Goal: Information Seeking & Learning: Check status

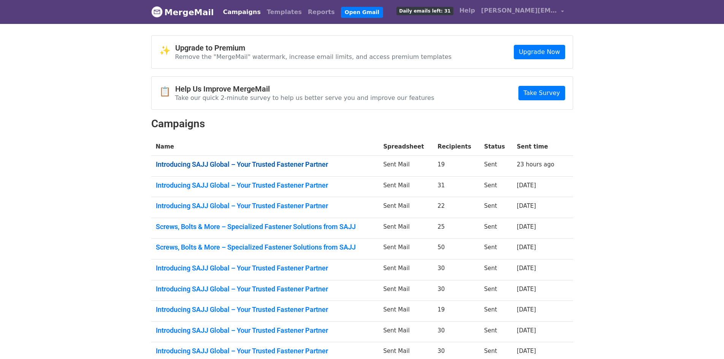
click at [268, 164] on link "Introducing SAJJ Global – Your Trusted Fastener Partner" at bounding box center [265, 164] width 219 height 8
click at [264, 185] on link "Introducing SAJJ Global – Your Trusted Fastener Partner" at bounding box center [265, 185] width 219 height 8
click at [271, 208] on link "Introducing SAJJ Global – Your Trusted Fastener Partner" at bounding box center [265, 206] width 219 height 8
click at [315, 230] on link "Screws, Bolts & More – Specialized Fastener Solutions from SAJJ" at bounding box center [265, 227] width 219 height 8
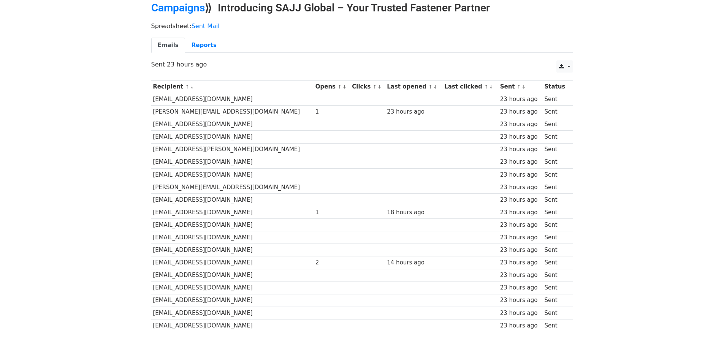
scroll to position [74, 0]
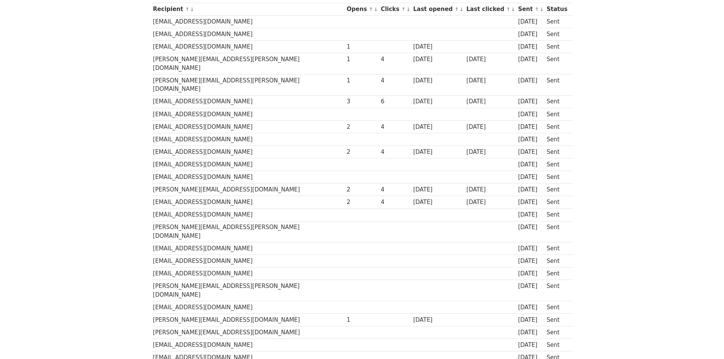
scroll to position [111, 0]
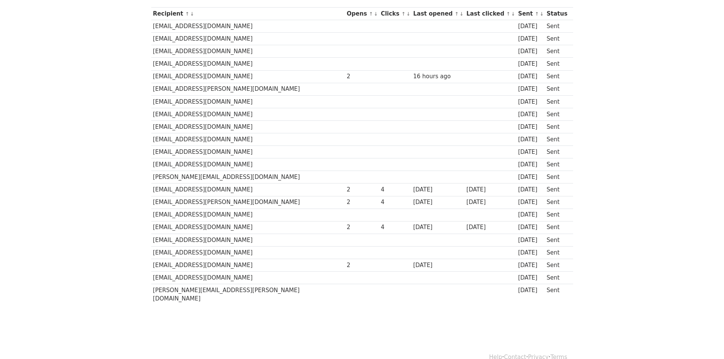
scroll to position [112, 0]
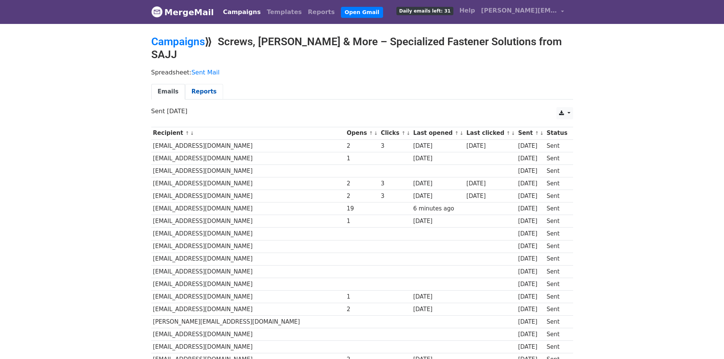
click at [200, 84] on link "Reports" at bounding box center [204, 92] width 38 height 16
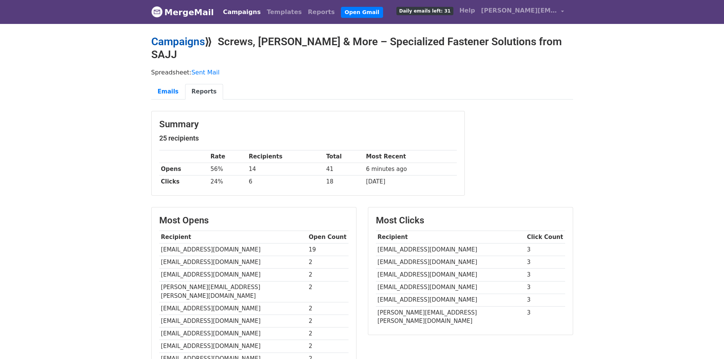
click at [151, 37] on link "Campaigns" at bounding box center [178, 41] width 54 height 13
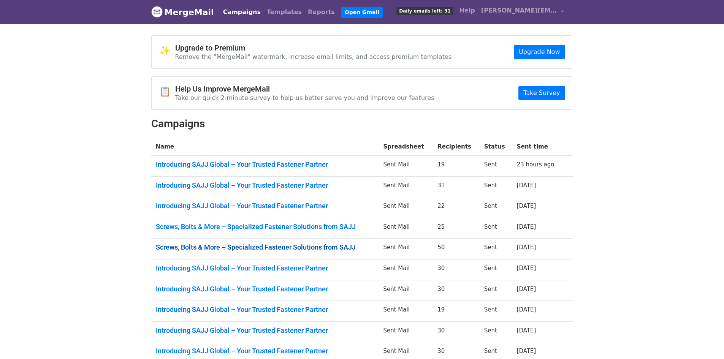
click at [278, 250] on link "Screws, Bolts & More – Specialized Fastener Solutions from SAJJ" at bounding box center [265, 247] width 219 height 8
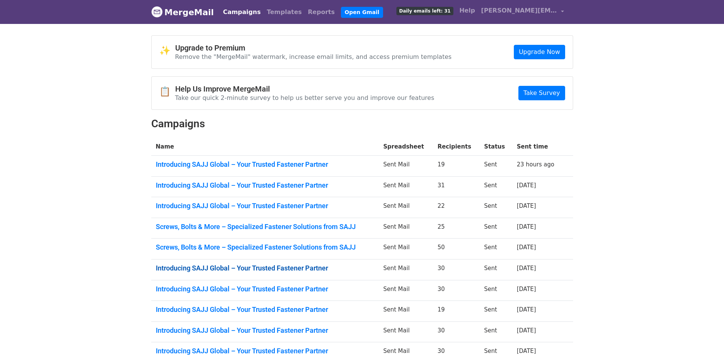
click at [243, 267] on link "Introducing SAJJ Global – Your Trusted Fastener Partner" at bounding box center [265, 268] width 219 height 8
click at [291, 290] on link "Introducing SAJJ Global – Your Trusted Fastener Partner" at bounding box center [265, 289] width 219 height 8
click at [245, 308] on link "Introducing SAJJ Global – Your Trusted Fastener Partner" at bounding box center [265, 310] width 219 height 8
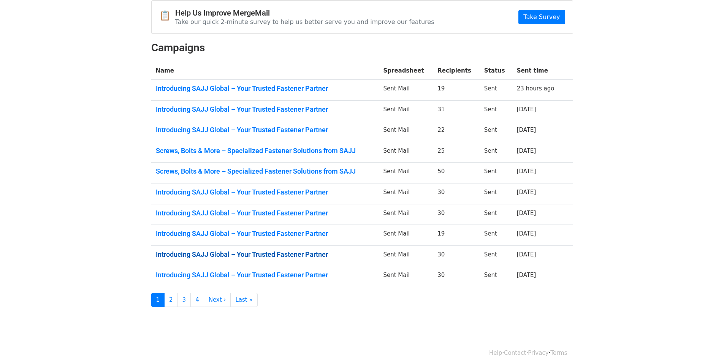
click at [289, 258] on link "Introducing SAJJ Global – Your Trusted Fastener Partner" at bounding box center [265, 255] width 219 height 8
click at [257, 275] on link "Introducing SAJJ Global – Your Trusted Fastener Partner" at bounding box center [265, 275] width 219 height 8
click at [168, 302] on link "2" at bounding box center [171, 300] width 14 height 14
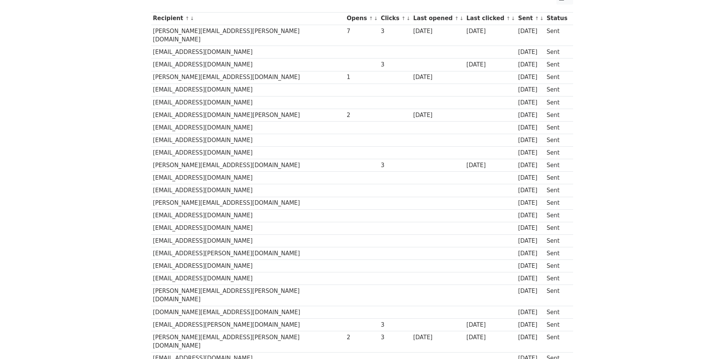
scroll to position [84, 0]
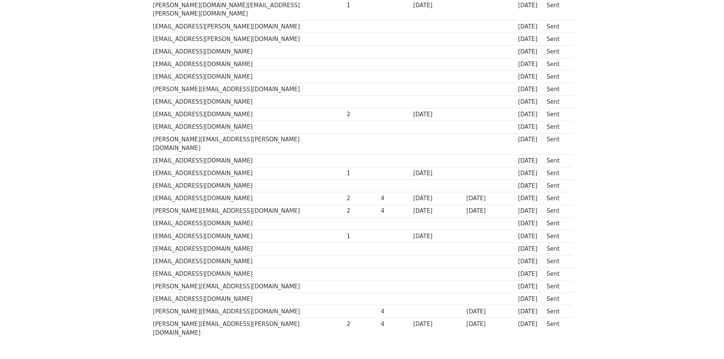
scroll to position [213, 0]
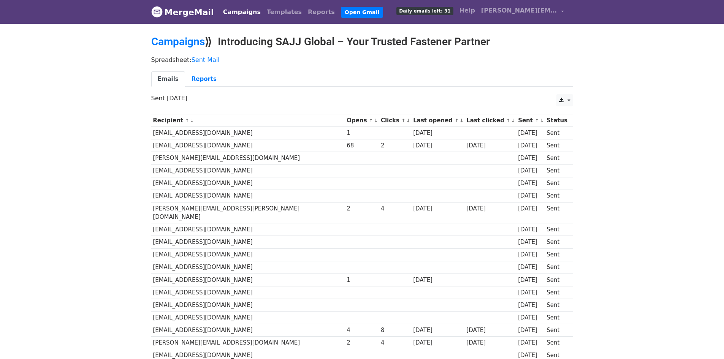
drag, startPoint x: 152, startPoint y: 144, endPoint x: 241, endPoint y: 149, distance: 88.7
click at [241, 149] on td "tburrows@olympusglobal.co.uk" at bounding box center [248, 146] width 194 height 13
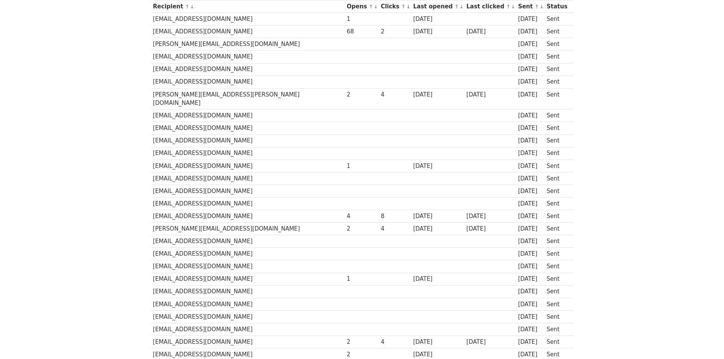
click at [93, 110] on body "MergeMail Campaigns Templates Reports Open Gmail Daily emails left: 31 Help joa…" at bounding box center [362, 160] width 724 height 549
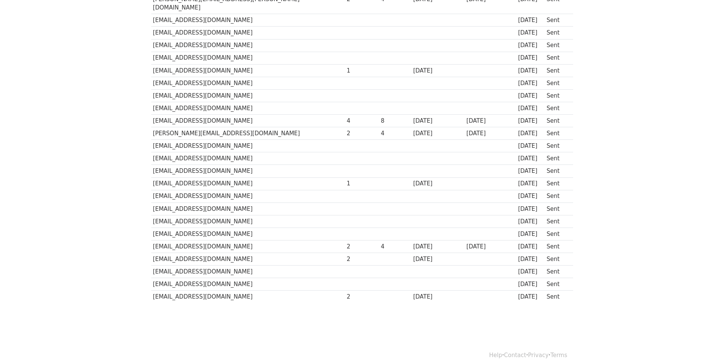
scroll to position [213, 0]
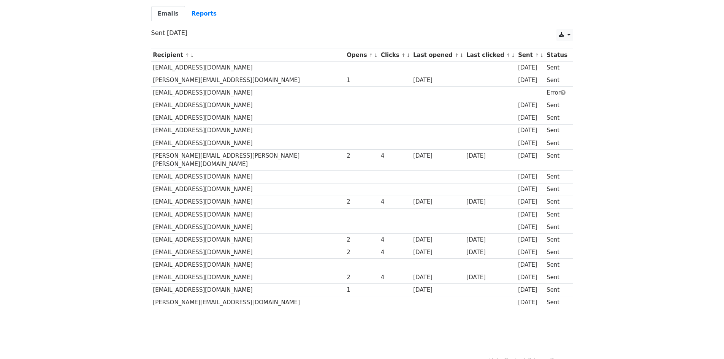
scroll to position [74, 0]
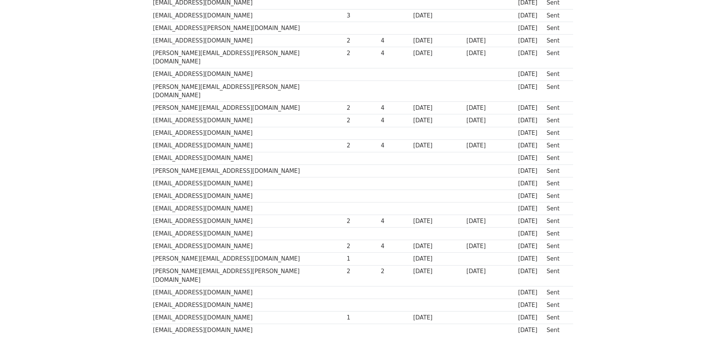
scroll to position [213, 0]
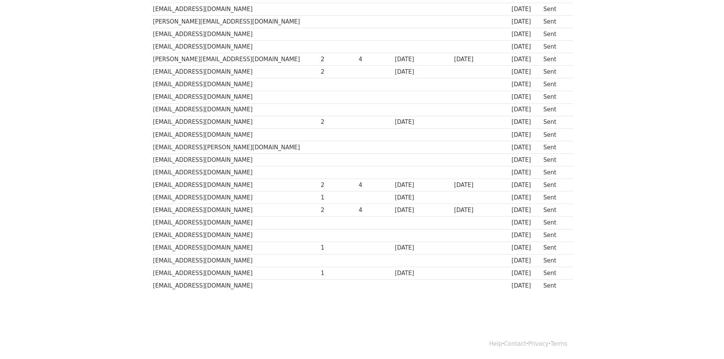
scroll to position [213, 0]
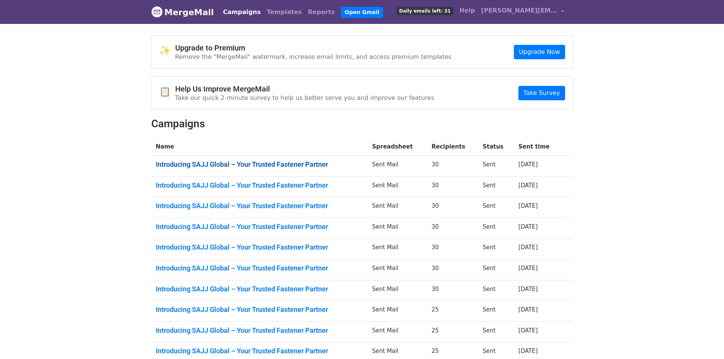
click at [297, 160] on link "Introducing SAJJ Global – Your Trusted Fastener Partner" at bounding box center [259, 164] width 207 height 8
click at [295, 183] on link "Introducing SAJJ Global – Your Trusted Fastener Partner" at bounding box center [259, 185] width 207 height 8
click at [292, 207] on link "Introducing SAJJ Global – Your Trusted Fastener Partner" at bounding box center [259, 206] width 207 height 8
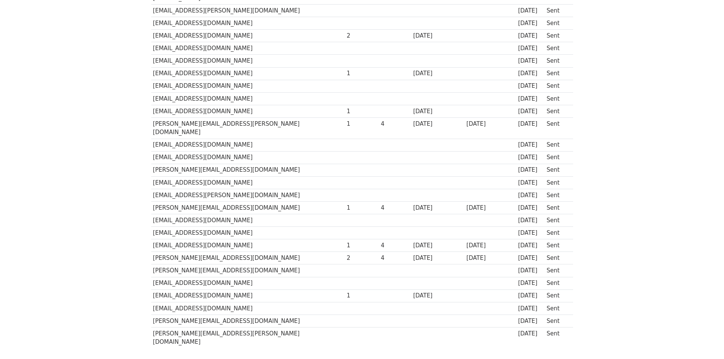
scroll to position [190, 0]
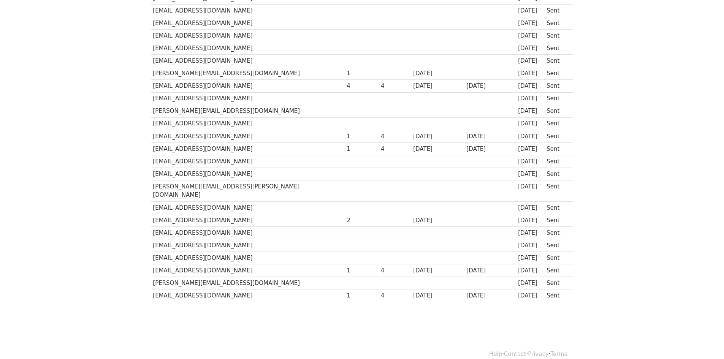
scroll to position [213, 0]
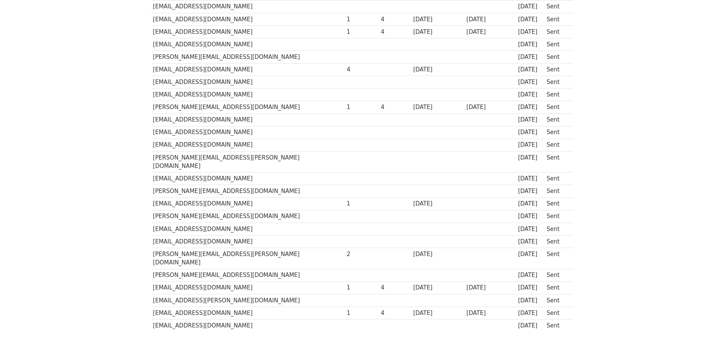
scroll to position [190, 0]
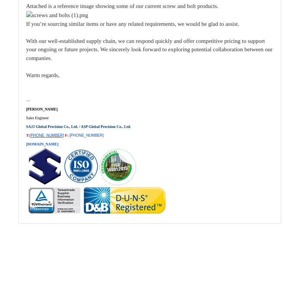
scroll to position [14567, 0]
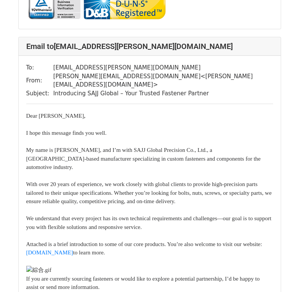
scroll to position [7453, 0]
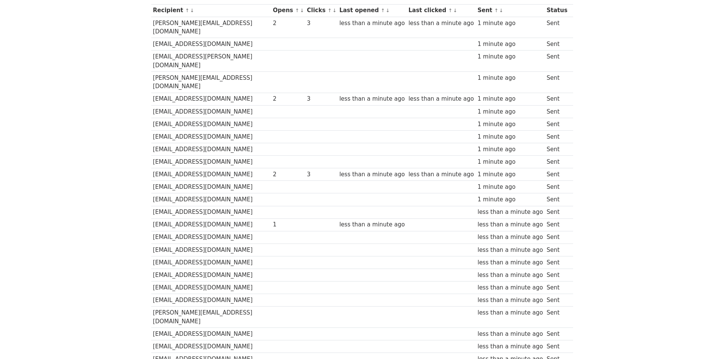
scroll to position [111, 0]
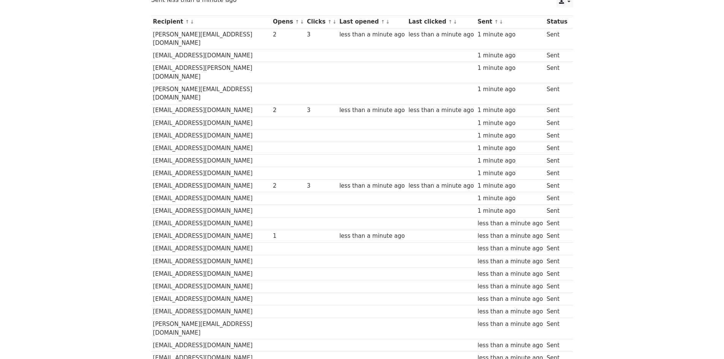
drag, startPoint x: 0, startPoint y: 0, endPoint x: 525, endPoint y: 140, distance: 543.2
click at [525, 167] on td "1 minute ago" at bounding box center [510, 173] width 69 height 13
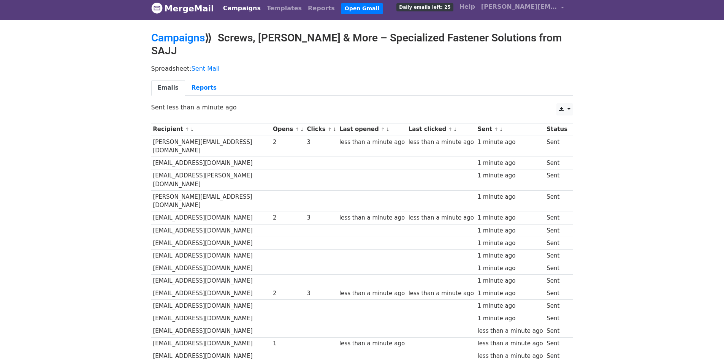
scroll to position [0, 0]
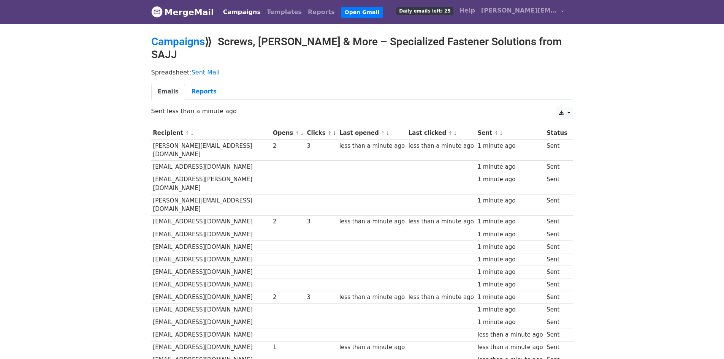
click at [199, 16] on link "MergeMail" at bounding box center [182, 12] width 63 height 16
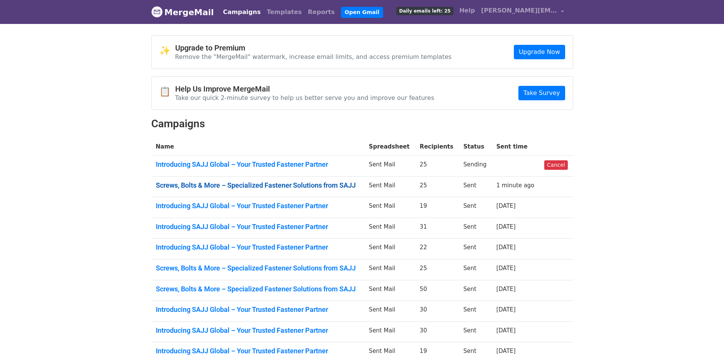
click at [225, 183] on link "Screws, Bolts & More – Specialized Fastener Solutions from SAJJ" at bounding box center [258, 185] width 204 height 8
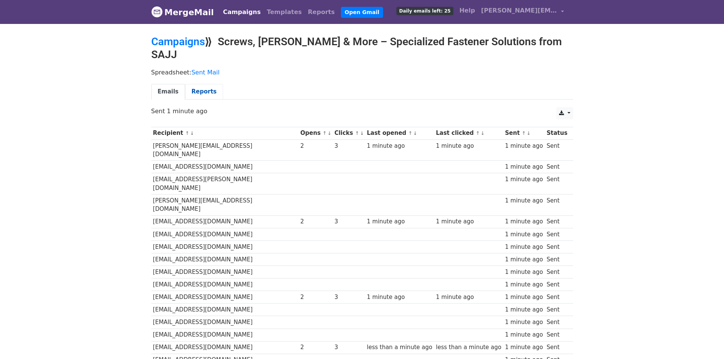
click at [193, 84] on link "Reports" at bounding box center [204, 92] width 38 height 16
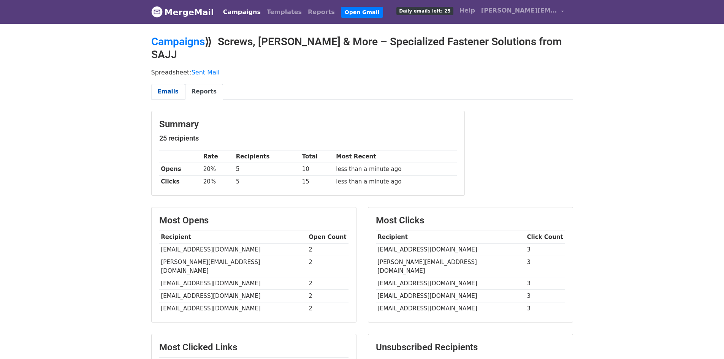
click at [178, 84] on link "Emails" at bounding box center [168, 92] width 34 height 16
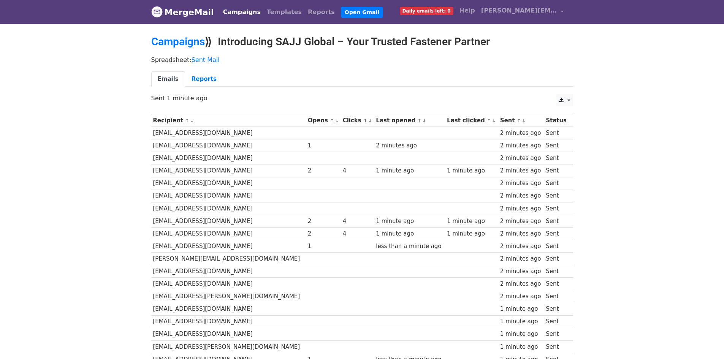
click at [170, 16] on link "MergeMail" at bounding box center [182, 12] width 63 height 16
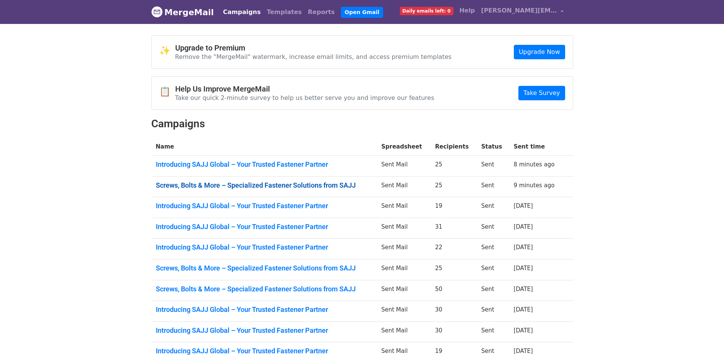
click at [303, 185] on link "Screws, Bolts & More – Specialized Fastener Solutions from SAJJ" at bounding box center [264, 185] width 217 height 8
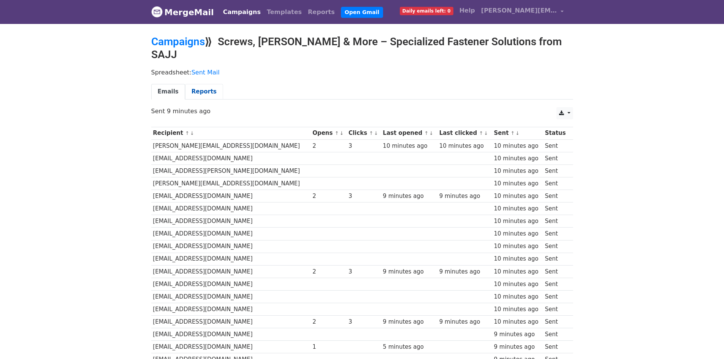
click at [197, 85] on link "Reports" at bounding box center [204, 92] width 38 height 16
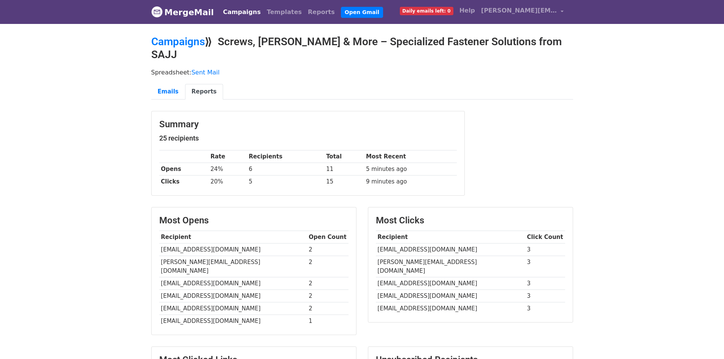
click at [193, 8] on link "MergeMail" at bounding box center [182, 12] width 63 height 16
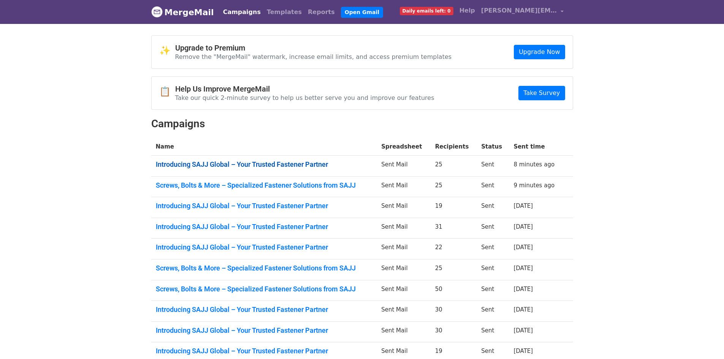
click at [279, 166] on link "Introducing SAJJ Global – Your Trusted Fastener Partner" at bounding box center [264, 164] width 217 height 8
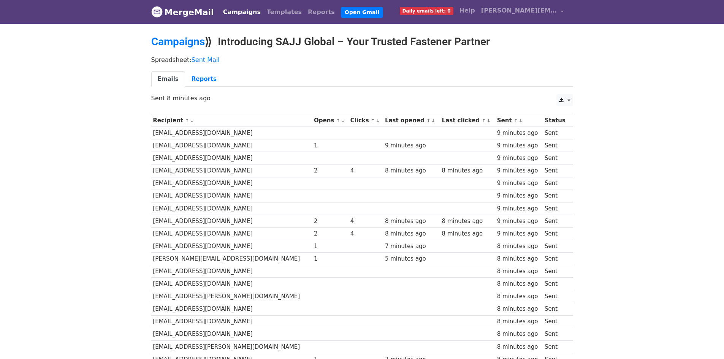
click at [184, 15] on link "MergeMail" at bounding box center [182, 12] width 63 height 16
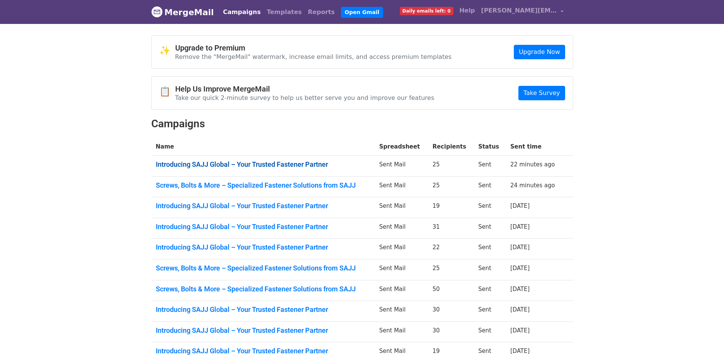
click at [201, 161] on link "Introducing SAJJ Global – Your Trusted Fastener Partner" at bounding box center [263, 164] width 214 height 8
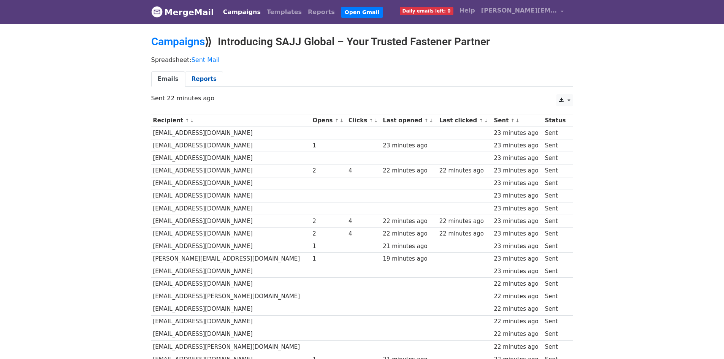
click at [190, 81] on link "Reports" at bounding box center [204, 79] width 38 height 16
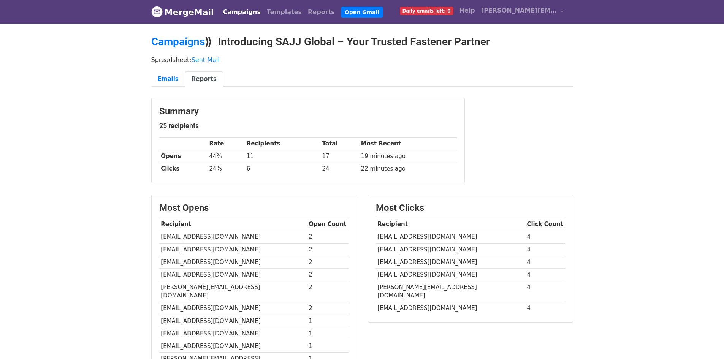
click at [492, 66] on div "Spreadsheet: Sent Mail Emails Reports" at bounding box center [363, 73] width 434 height 43
click at [168, 14] on link "MergeMail" at bounding box center [182, 12] width 63 height 16
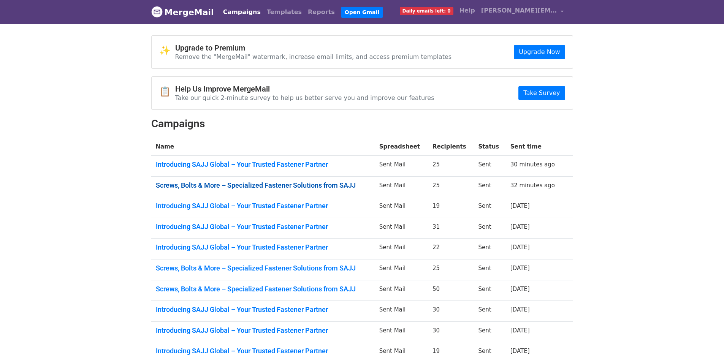
click at [289, 184] on link "Screws, Bolts & More – Specialized Fastener Solutions from SAJJ" at bounding box center [263, 185] width 214 height 8
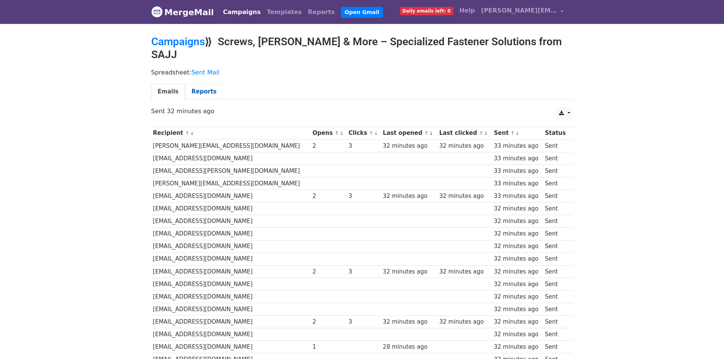
click at [193, 84] on link "Reports" at bounding box center [204, 92] width 38 height 16
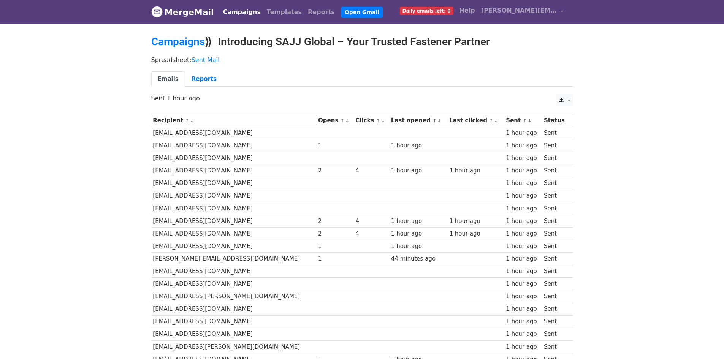
click at [196, 70] on div "Spreadsheet: Sent Mail Emails Reports" at bounding box center [363, 73] width 434 height 43
click at [195, 77] on link "Reports" at bounding box center [204, 79] width 38 height 16
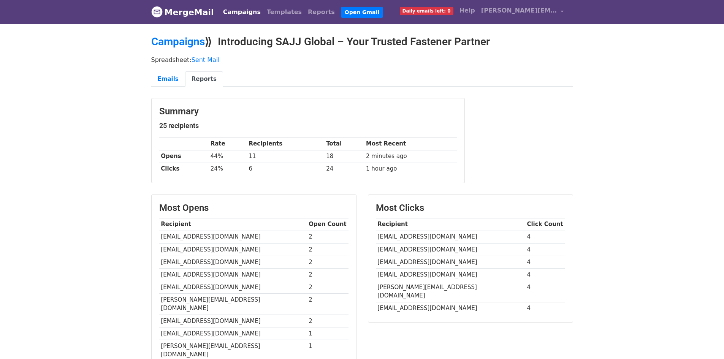
click at [171, 16] on link "MergeMail" at bounding box center [182, 12] width 63 height 16
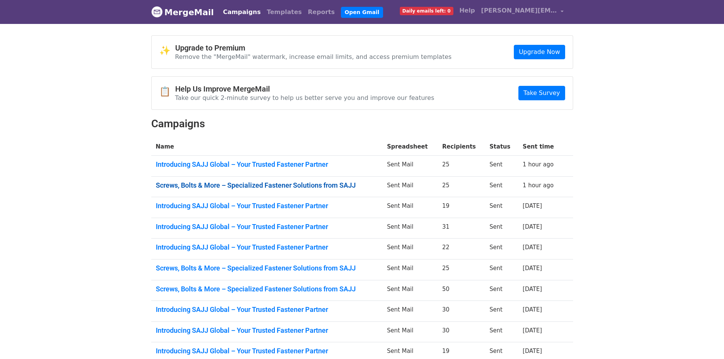
click at [206, 183] on link "Screws, Bolts & More – Specialized Fastener Solutions from SAJJ" at bounding box center [267, 185] width 222 height 8
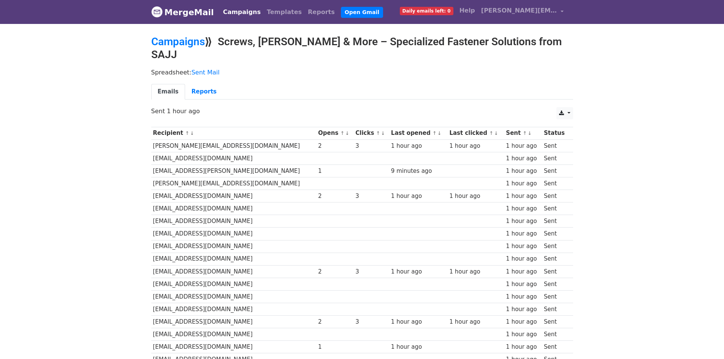
click at [179, 13] on link "MergeMail" at bounding box center [182, 12] width 63 height 16
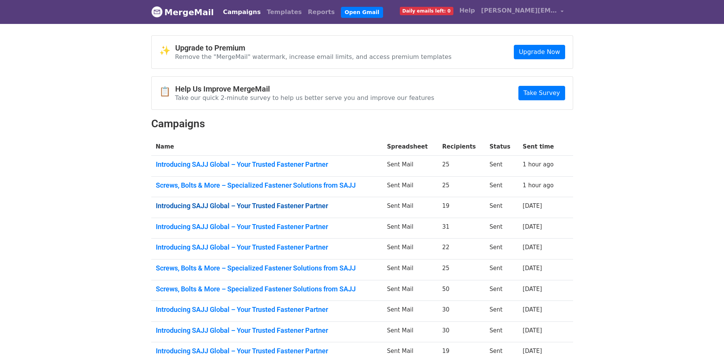
click at [270, 205] on link "Introducing SAJJ Global – Your Trusted Fastener Partner" at bounding box center [267, 206] width 222 height 8
click at [327, 226] on link "Introducing SAJJ Global – Your Trusted Fastener Partner" at bounding box center [267, 227] width 222 height 8
click at [335, 248] on link "Introducing SAJJ Global – Your Trusted Fastener Partner" at bounding box center [267, 247] width 222 height 8
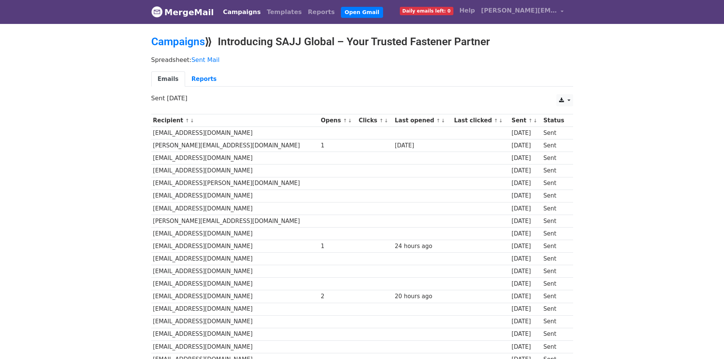
scroll to position [74, 0]
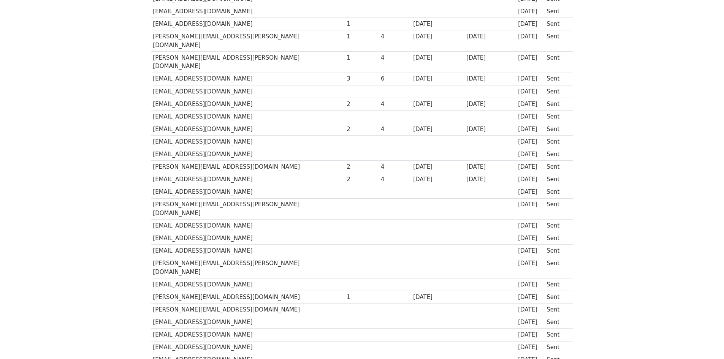
scroll to position [111, 0]
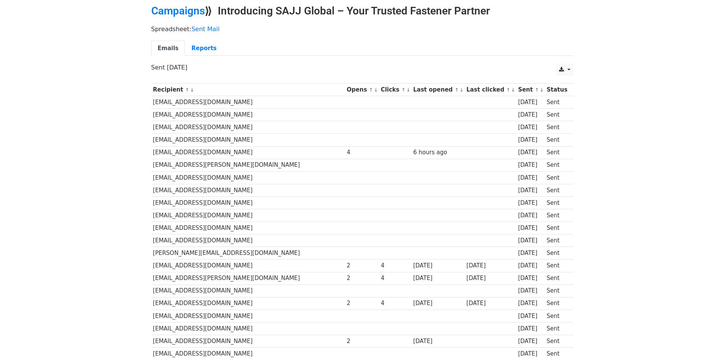
scroll to position [76, 0]
